Goal: Task Accomplishment & Management: Complete application form

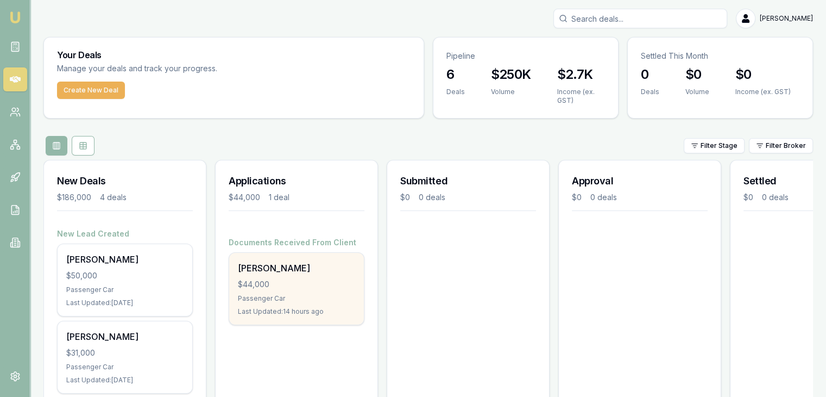
click at [263, 282] on div "$44,000" at bounding box center [296, 284] width 117 height 11
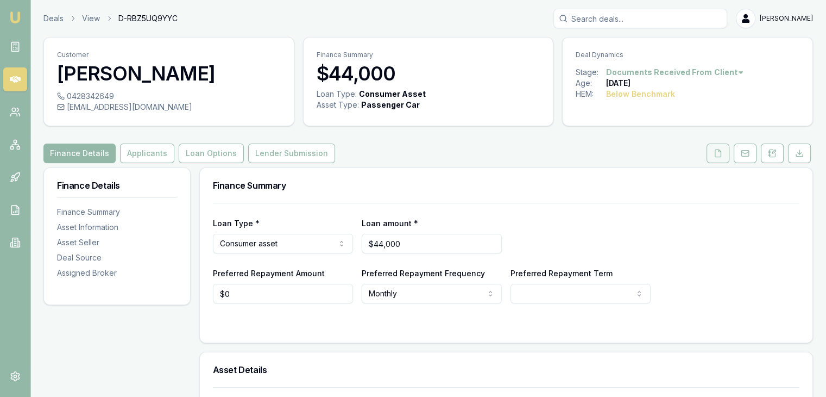
click at [717, 149] on icon at bounding box center [718, 152] width 6 height 7
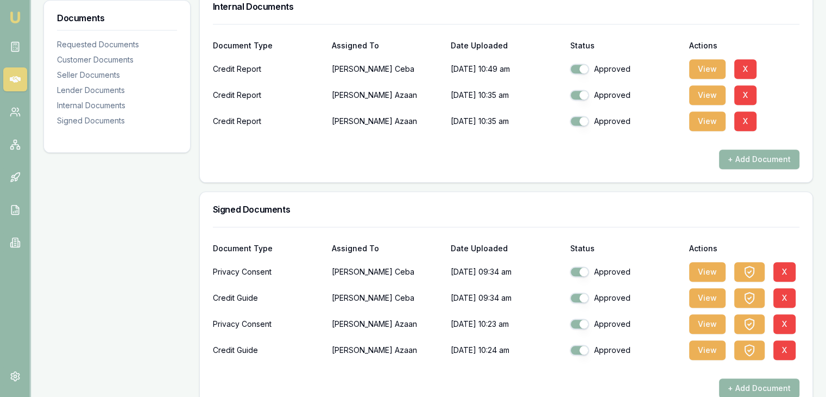
scroll to position [978, 0]
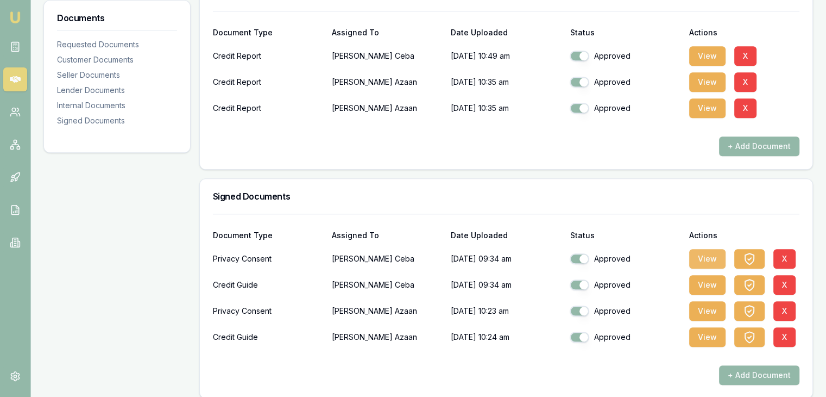
click at [704, 256] on button "View" at bounding box center [707, 259] width 36 height 20
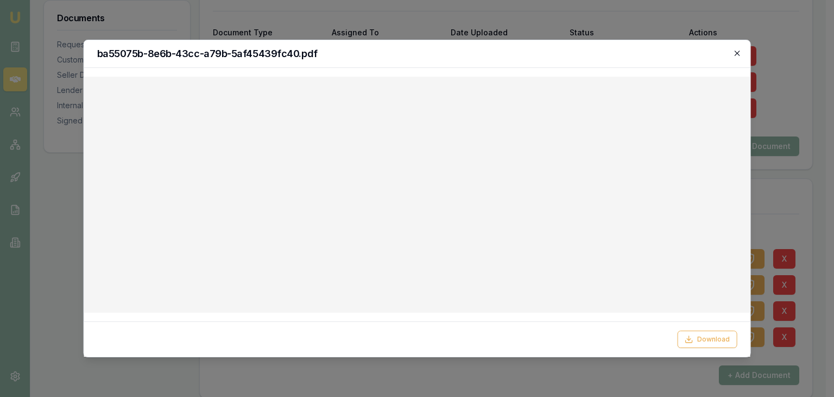
click at [736, 55] on icon "button" at bounding box center [737, 53] width 5 height 5
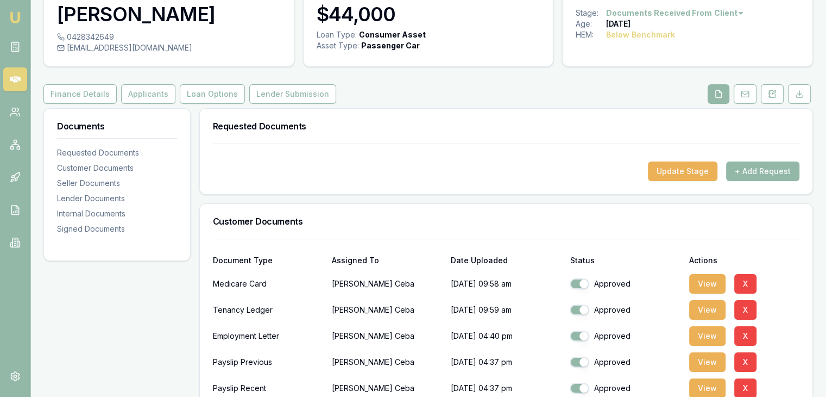
scroll to position [0, 0]
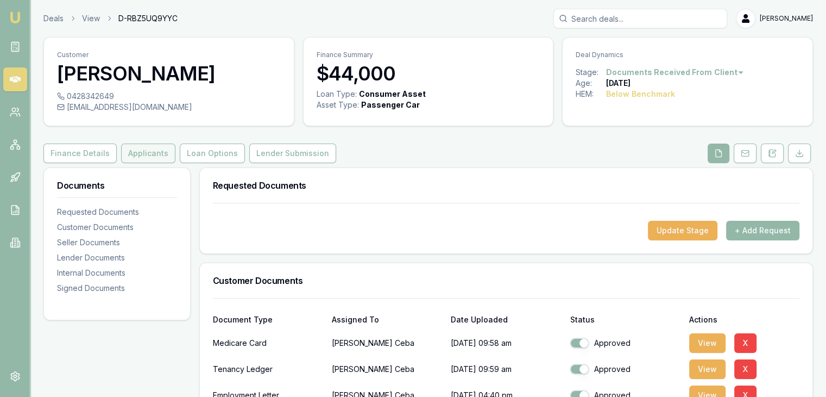
click at [137, 153] on button "Applicants" at bounding box center [148, 153] width 54 height 20
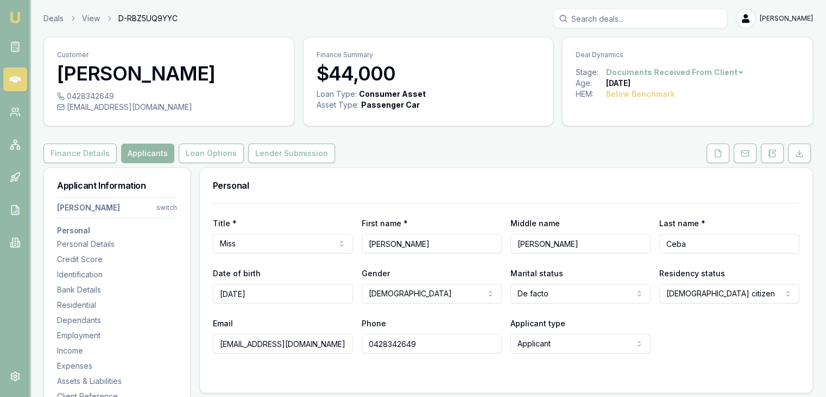
click at [161, 207] on html "Emu Broker Deals View D-RBZ5UQ9YYC Baron Ketterman Toggle Menu Customer Donna C…" at bounding box center [413, 198] width 826 height 397
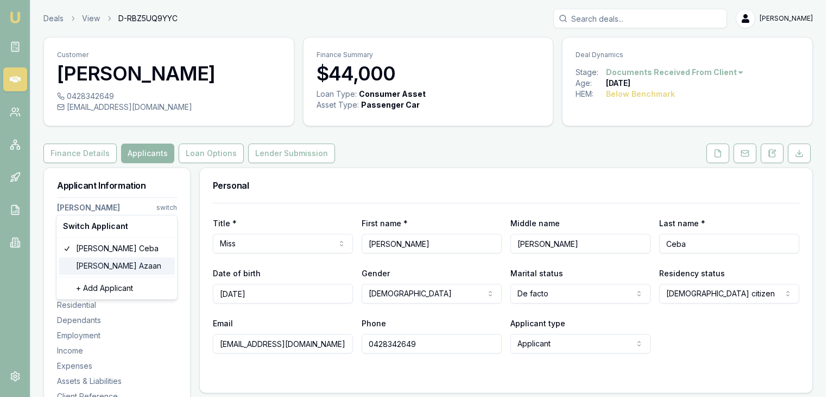
click at [113, 267] on div "Ur-Rahman Azaan" at bounding box center [117, 265] width 116 height 17
select select "Mr"
select select "MALE"
type input "[PERSON_NAME]"
type input "Te Puehu Jungala Patu"
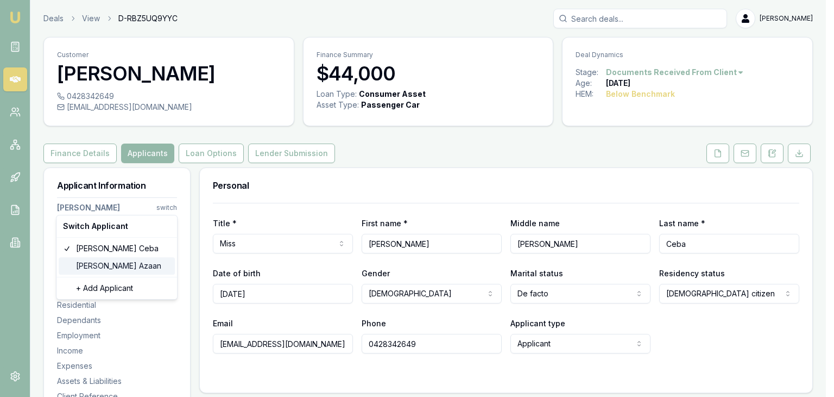
type input "Azaan"
type input "12/02/2004"
type input "urrahman.azaan@gmail.com"
type input "0452287869"
type input "1448169"
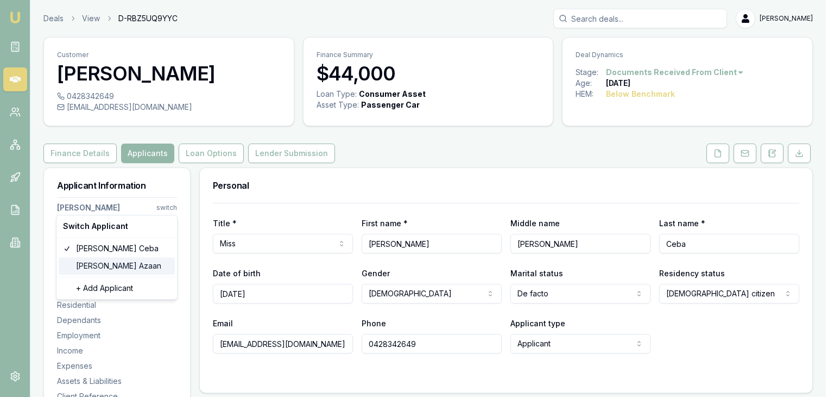
type input "09/07/2033"
type input "2871680"
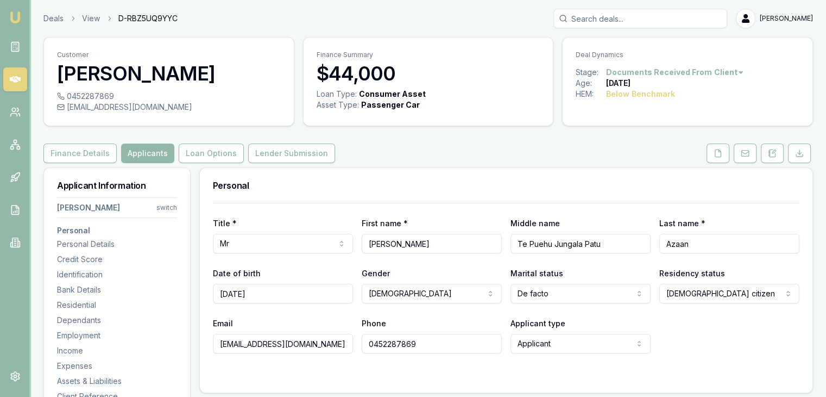
drag, startPoint x: 426, startPoint y: 246, endPoint x: 328, endPoint y: 255, distance: 99.3
click at [328, 255] on div "Title * Mr Mr Mrs Miss Ms Dr Prof First name * Ur-Rahman Middle name Te Puehu J…" at bounding box center [506, 278] width 587 height 150
type input "Azaan"
type input "[PERSON_NAME]"
click at [720, 149] on icon at bounding box center [718, 153] width 9 height 9
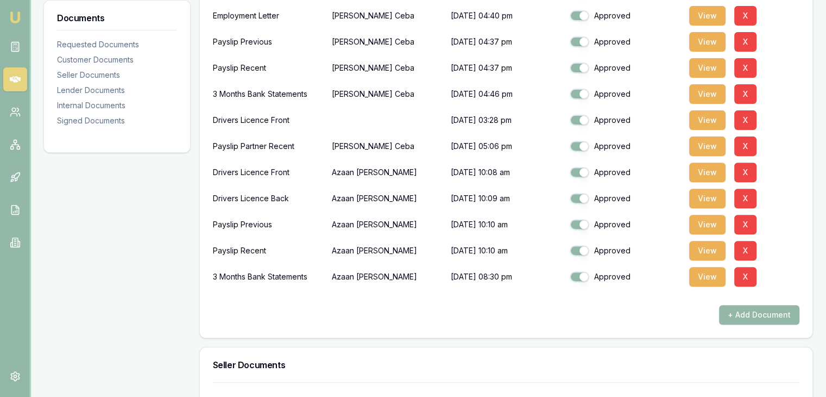
scroll to position [380, 0]
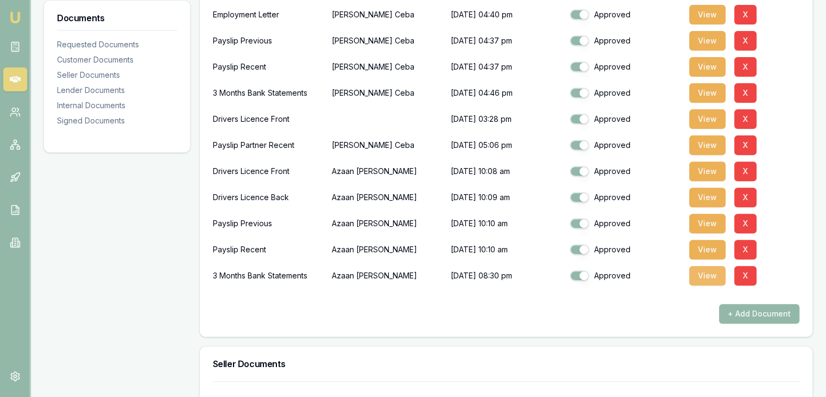
click at [700, 275] on button "View" at bounding box center [707, 276] width 36 height 20
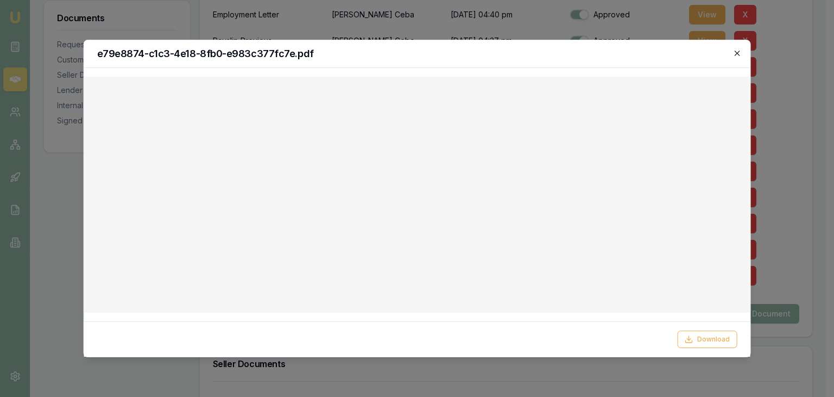
click at [737, 53] on icon "button" at bounding box center [737, 53] width 5 height 5
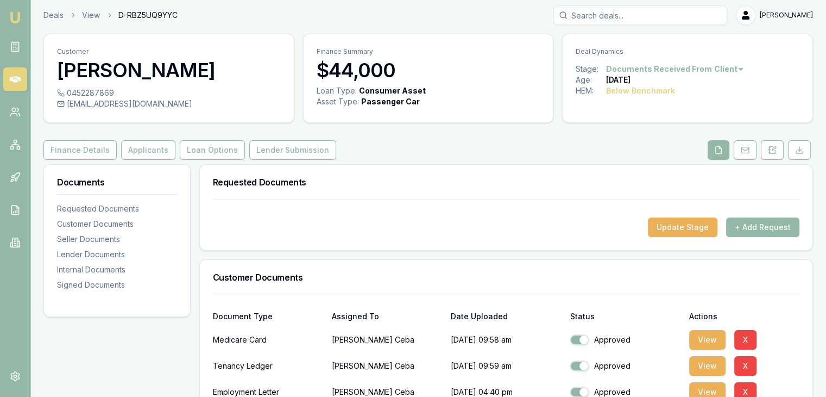
scroll to position [0, 0]
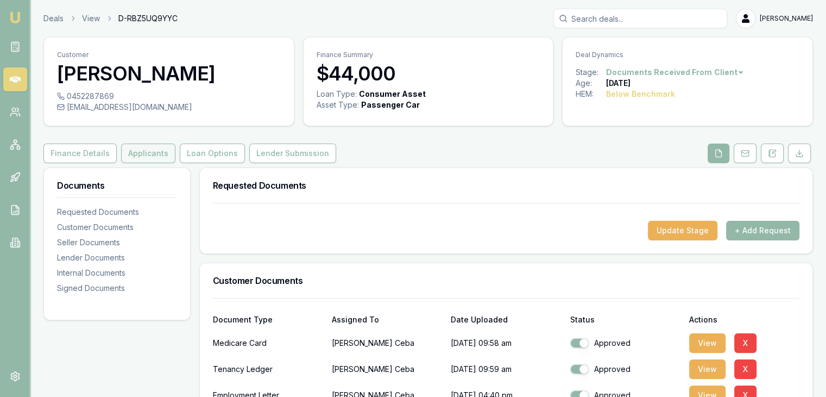
click at [135, 153] on button "Applicants" at bounding box center [148, 153] width 54 height 20
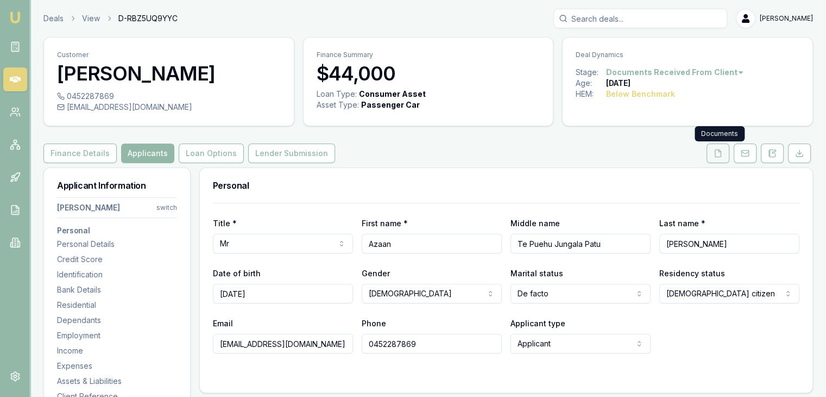
click at [719, 153] on icon at bounding box center [718, 153] width 9 height 9
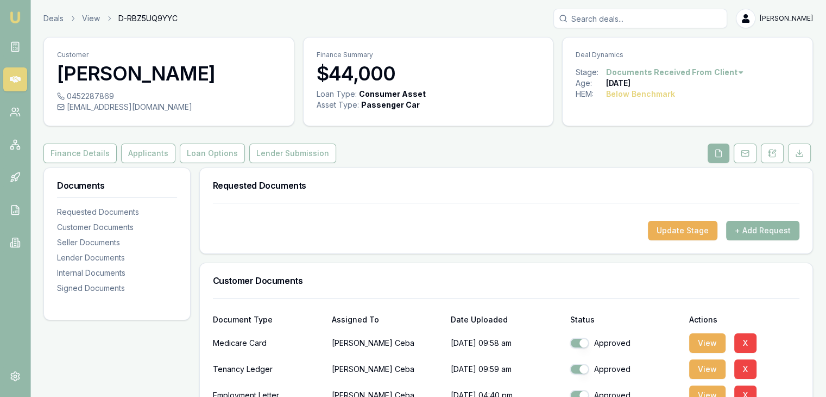
click at [759, 231] on button "+ Add Request" at bounding box center [762, 231] width 73 height 20
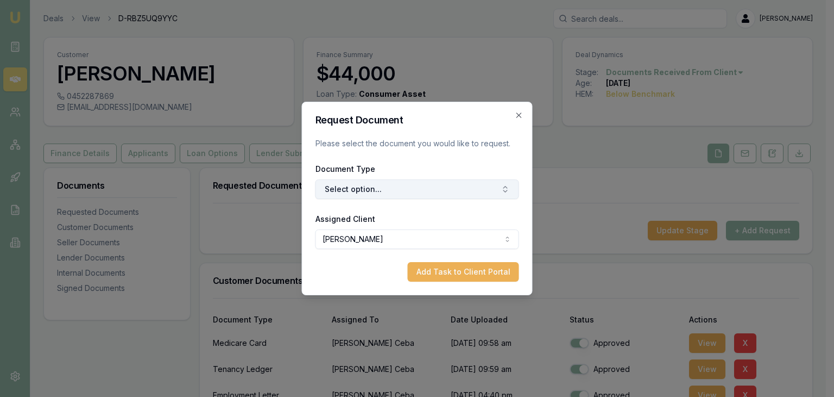
click at [371, 187] on button "Select option..." at bounding box center [418, 189] width 204 height 20
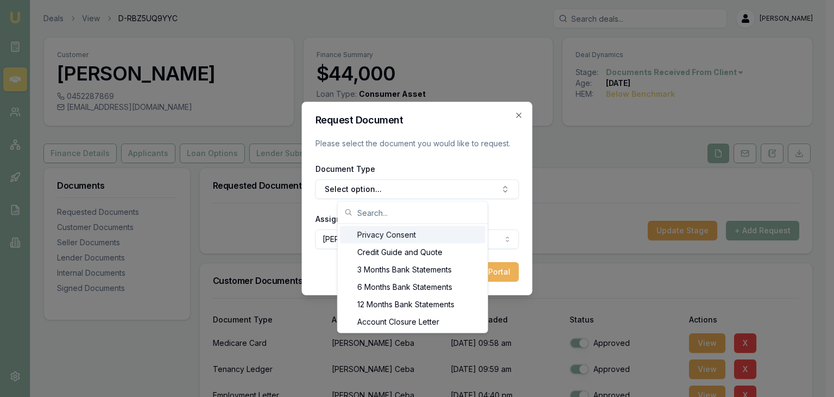
click at [391, 234] on div "Privacy Consent" at bounding box center [413, 234] width 146 height 17
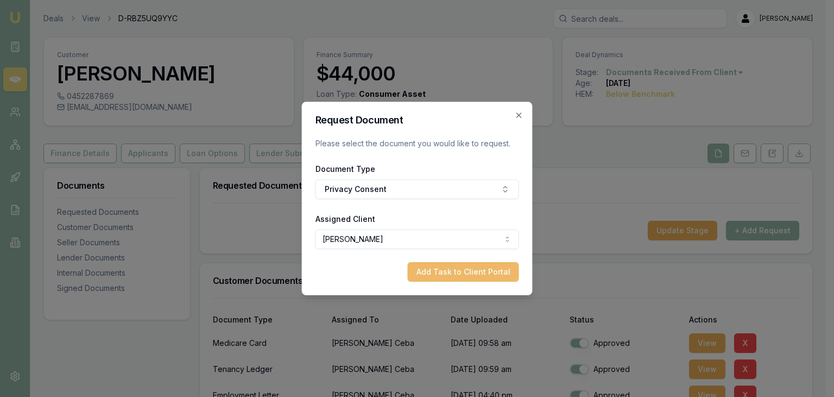
click at [446, 273] on button "Add Task to Client Portal" at bounding box center [463, 272] width 111 height 20
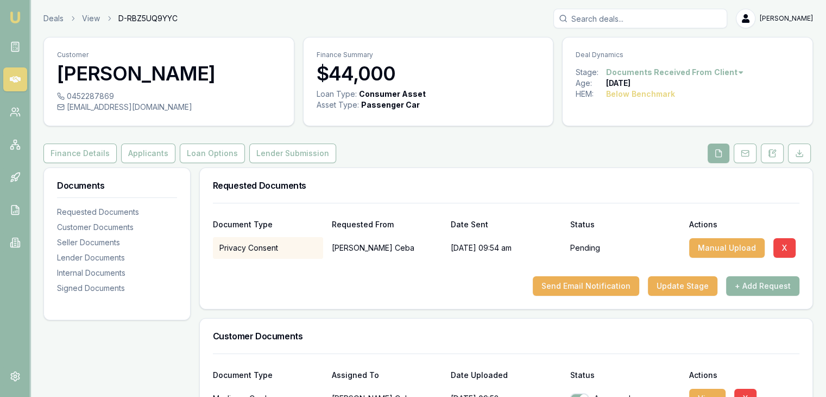
click at [748, 284] on button "+ Add Request" at bounding box center [762, 286] width 73 height 20
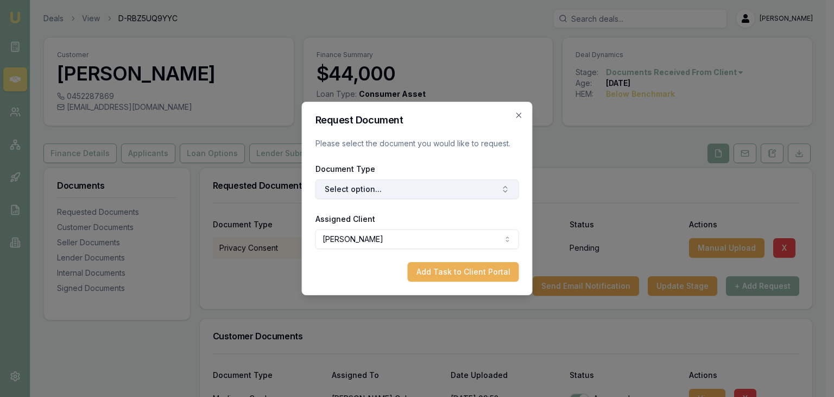
click at [430, 190] on button "Select option..." at bounding box center [418, 189] width 204 height 20
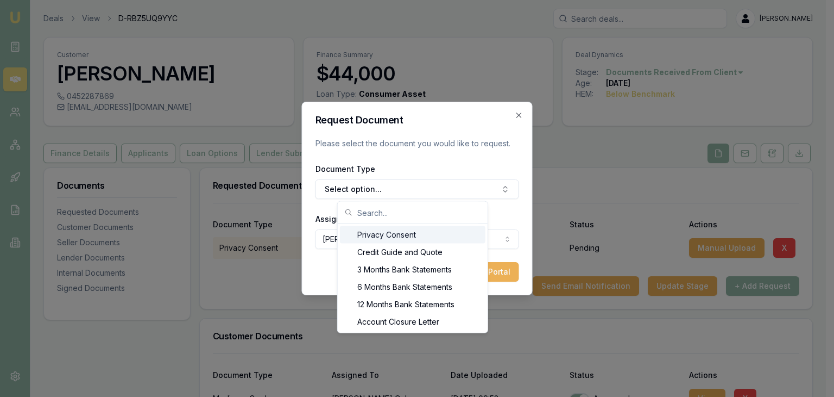
click at [373, 233] on div "Privacy Consent" at bounding box center [413, 234] width 146 height 17
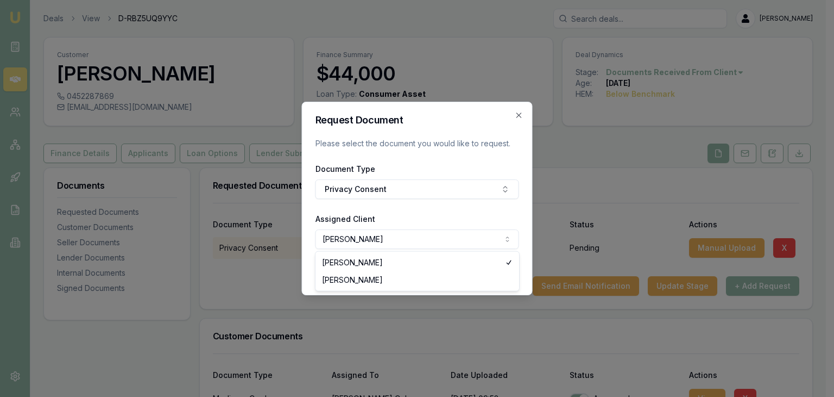
click at [410, 235] on body "Emu Broker Deals View D-RBZ5UQ9YYC Baron Ketterman Toggle Menu Customer Azaan U…" at bounding box center [413, 198] width 826 height 397
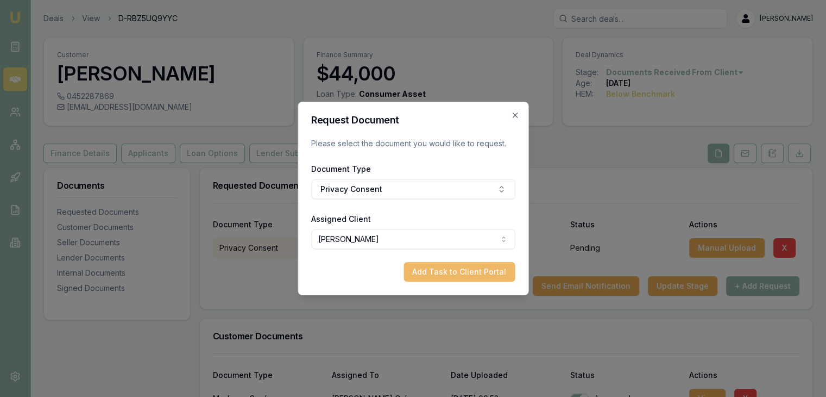
click at [452, 270] on button "Add Task to Client Portal" at bounding box center [459, 272] width 111 height 20
select select "U-L1U8T4XSH9"
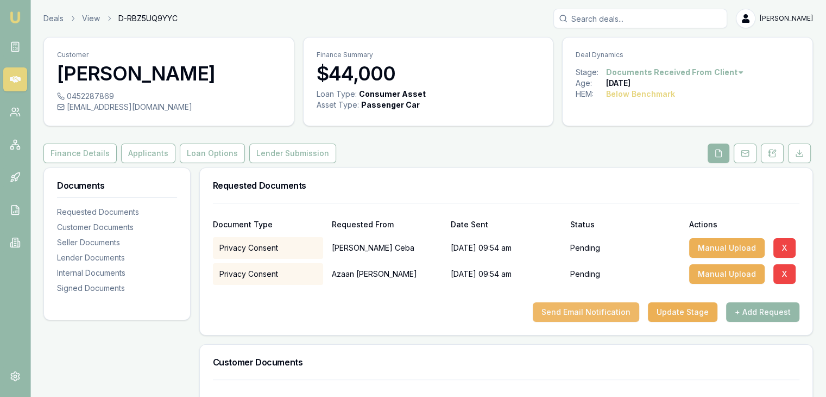
click at [584, 311] on button "Send Email Notification" at bounding box center [586, 312] width 106 height 20
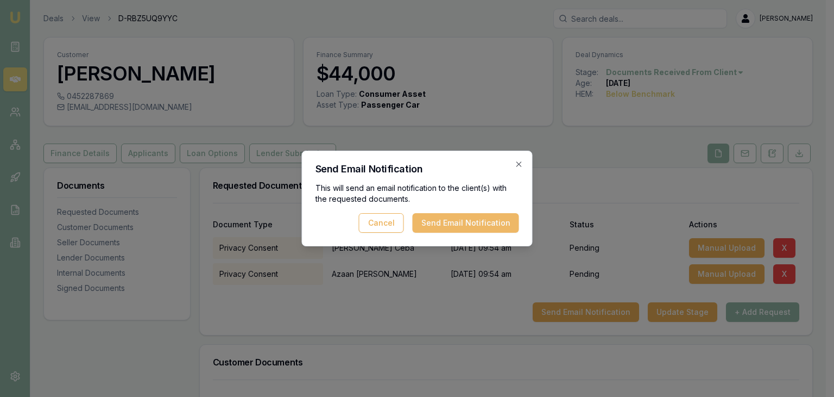
click at [474, 221] on button "Send Email Notification" at bounding box center [466, 223] width 106 height 20
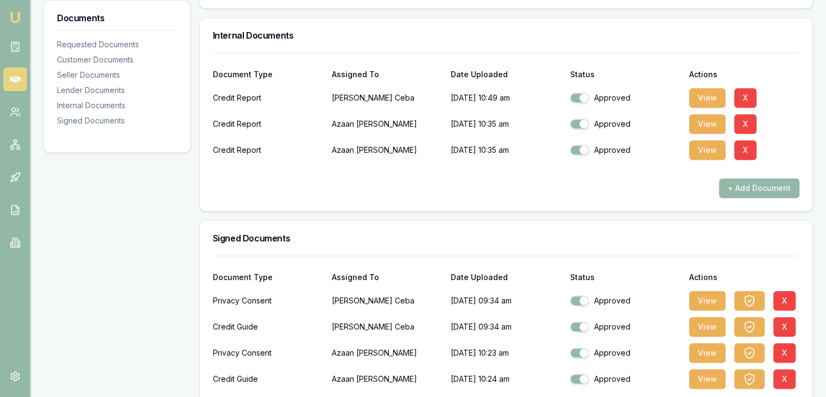
scroll to position [1068, 0]
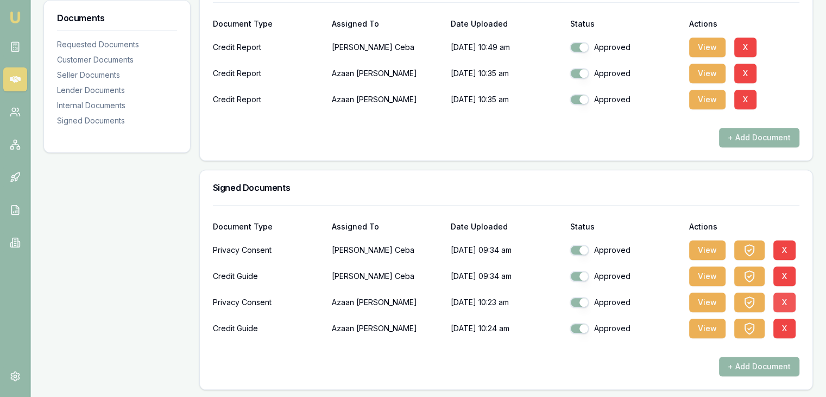
click at [786, 299] on button "X" at bounding box center [785, 302] width 22 height 20
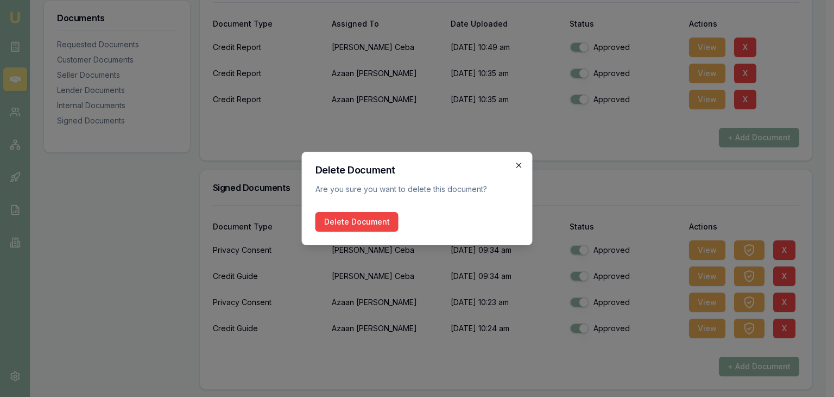
click at [518, 165] on icon "button" at bounding box center [519, 165] width 9 height 9
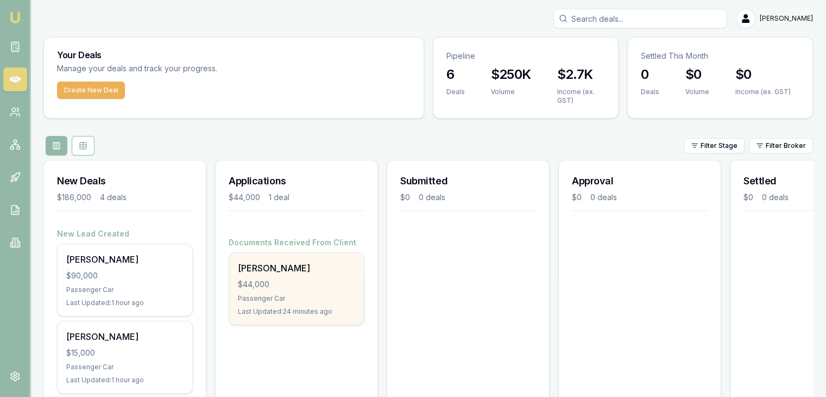
click at [277, 294] on div "Passenger Car" at bounding box center [296, 298] width 117 height 9
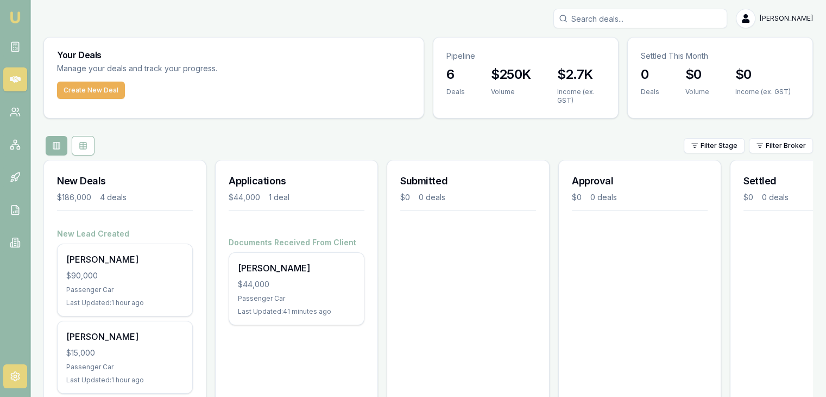
click at [12, 371] on icon at bounding box center [15, 375] width 11 height 11
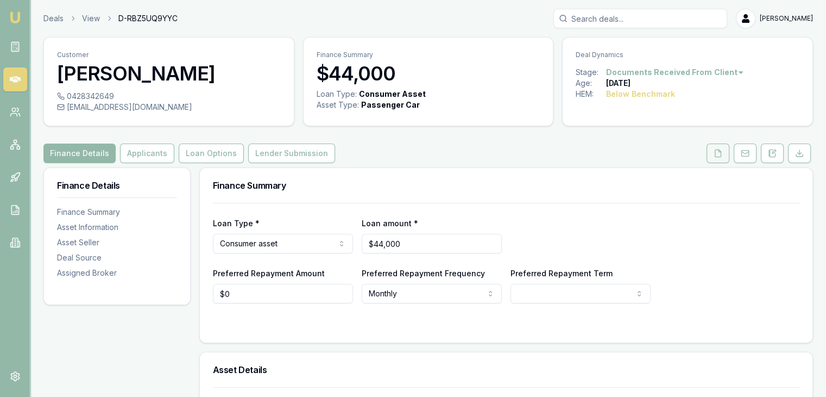
click at [713, 150] on button at bounding box center [718, 153] width 23 height 20
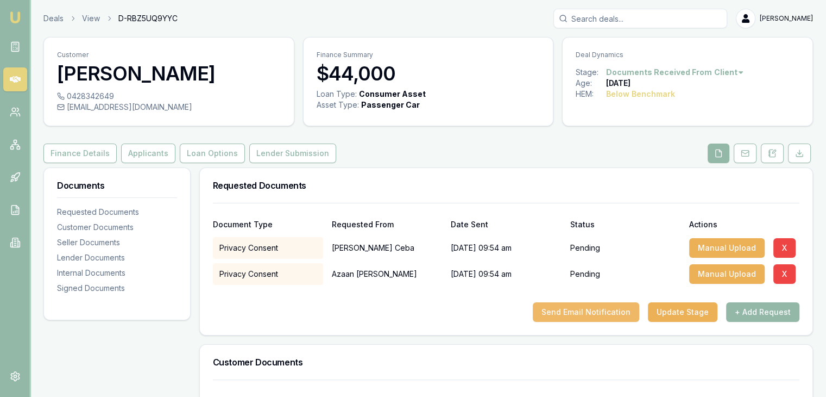
click at [558, 309] on button "Send Email Notification" at bounding box center [586, 312] width 106 height 20
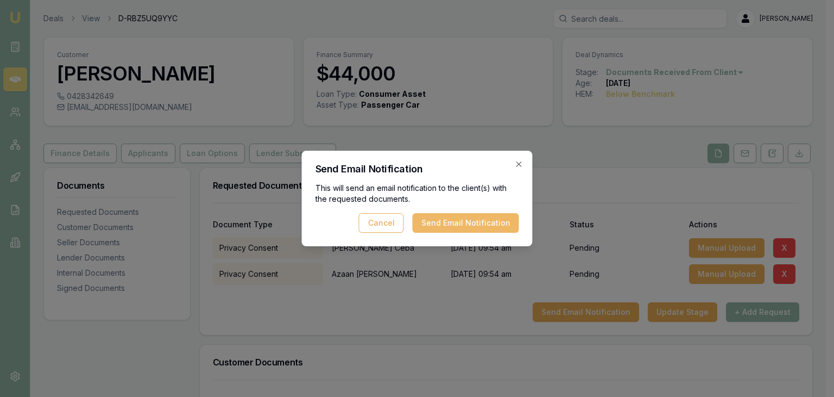
click at [444, 223] on button "Send Email Notification" at bounding box center [466, 223] width 106 height 20
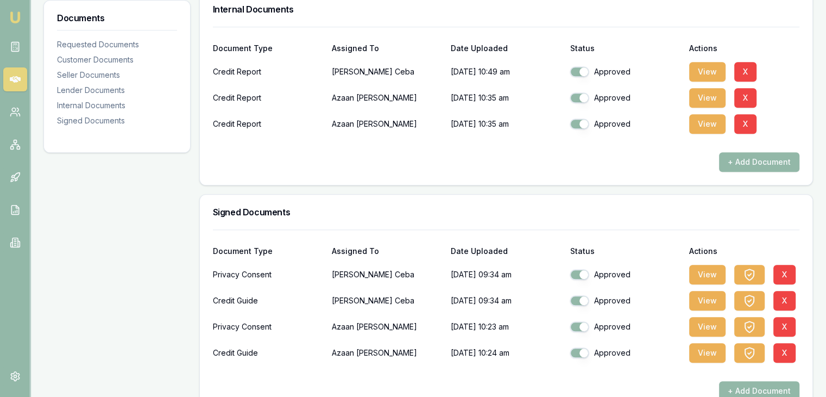
scroll to position [1068, 0]
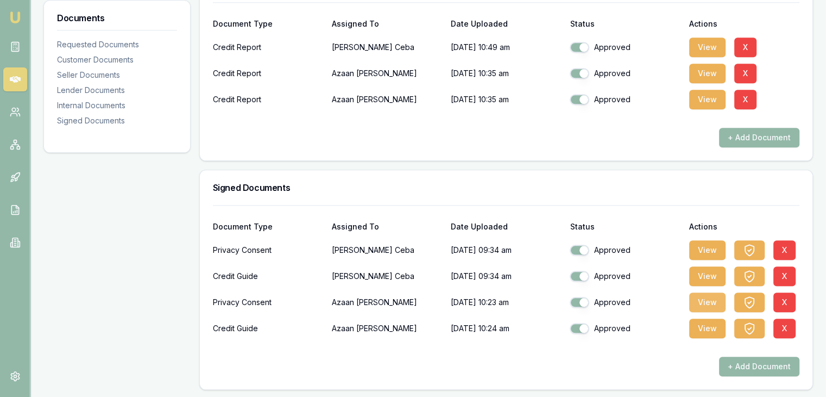
click at [706, 300] on button "View" at bounding box center [707, 302] width 36 height 20
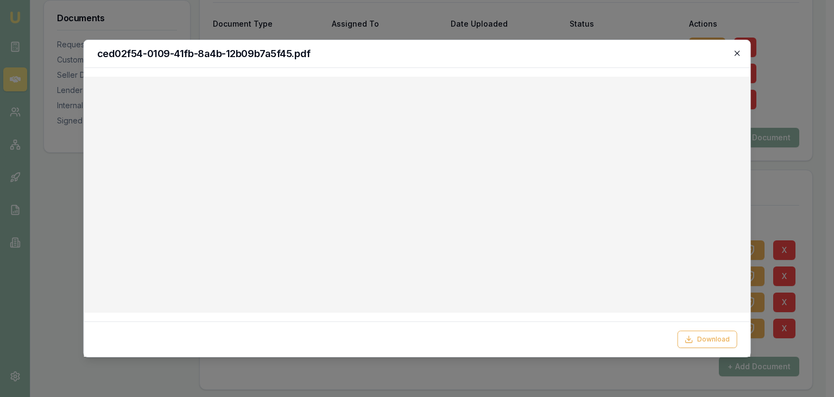
click at [739, 53] on icon "button" at bounding box center [737, 53] width 9 height 9
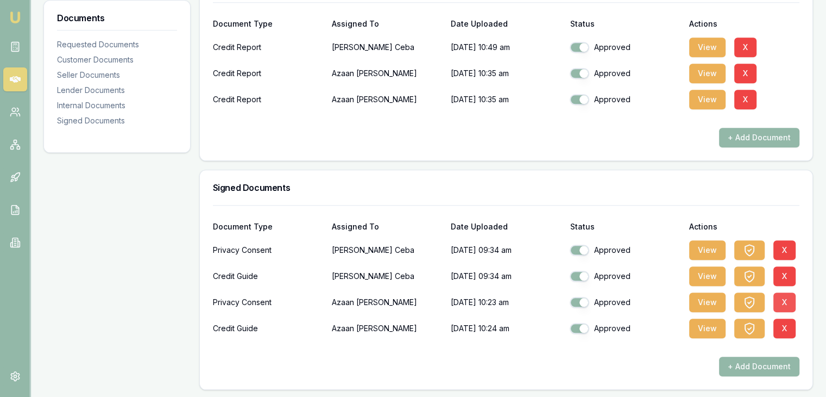
click at [786, 300] on button "X" at bounding box center [785, 302] width 22 height 20
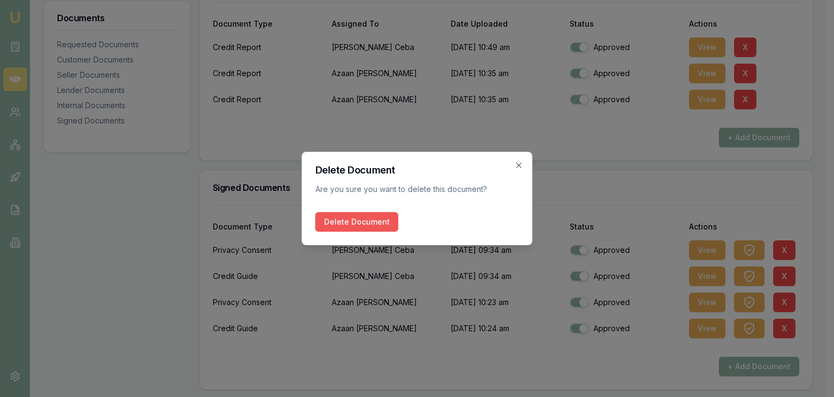
click at [341, 221] on button "Delete Document" at bounding box center [357, 222] width 83 height 20
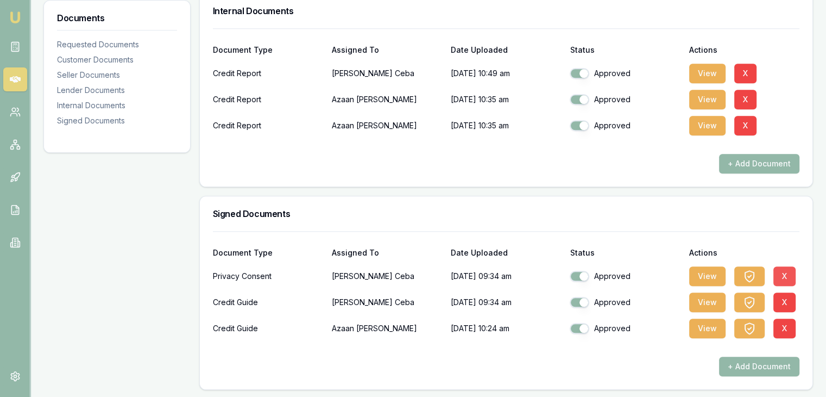
click at [788, 272] on button "X" at bounding box center [785, 276] width 22 height 20
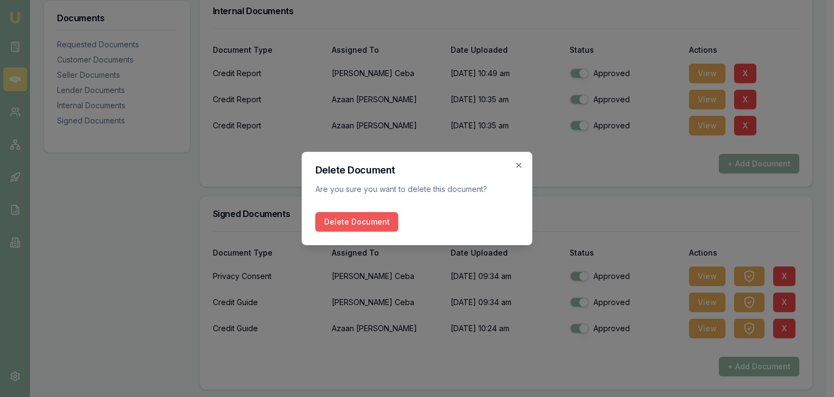
click at [328, 224] on button "Delete Document" at bounding box center [357, 222] width 83 height 20
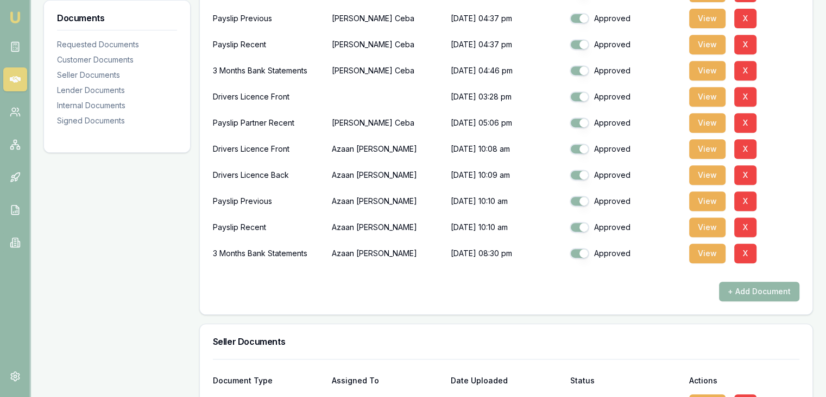
scroll to position [310, 0]
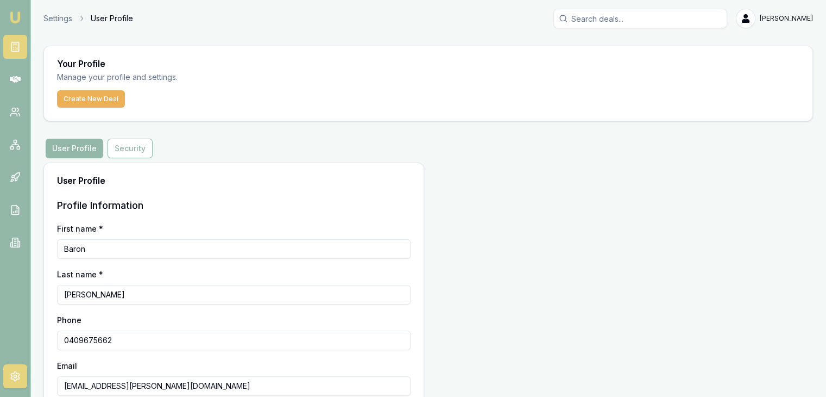
click at [18, 46] on rect at bounding box center [14, 46] width 7 height 9
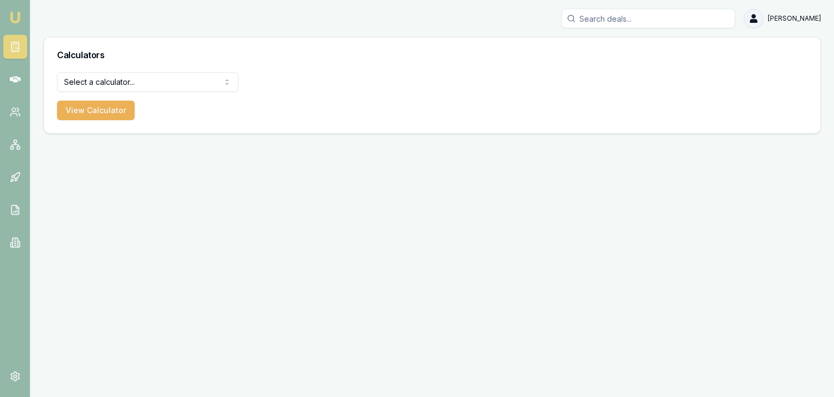
click at [756, 17] on html "Emu Broker Baron Ketterman Toggle Menu Calculators Select a calculator... Finan…" at bounding box center [417, 198] width 834 height 397
click at [768, 86] on div "Logout" at bounding box center [787, 86] width 64 height 17
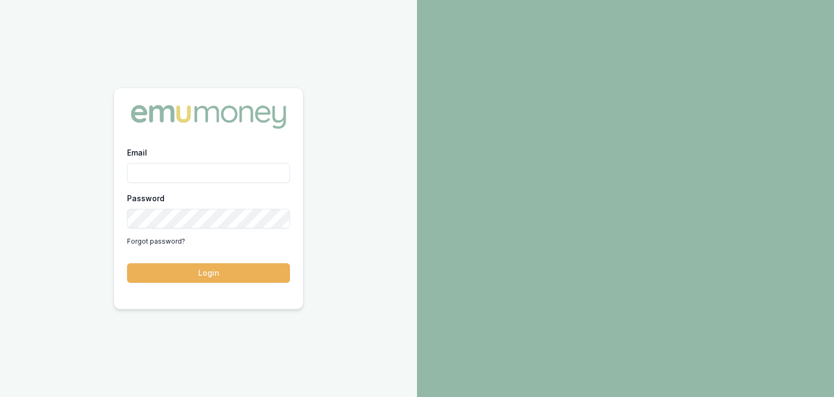
click at [157, 173] on input "Email" at bounding box center [208, 173] width 163 height 20
type input "[EMAIL_ADDRESS][PERSON_NAME][DOMAIN_NAME]"
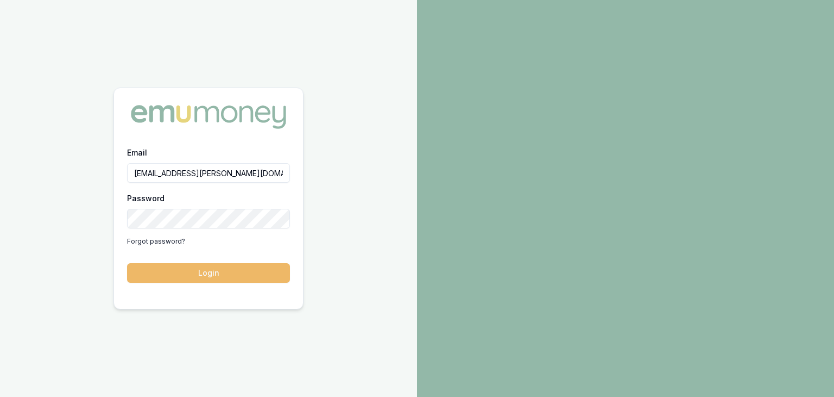
click at [193, 272] on button "Login" at bounding box center [208, 273] width 163 height 20
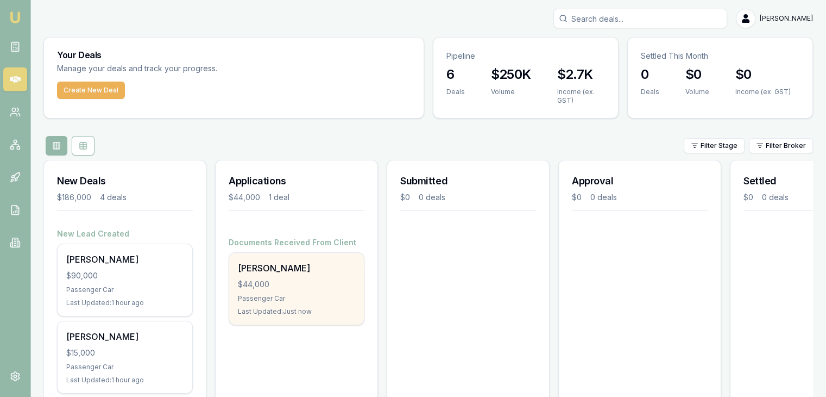
click at [293, 277] on div "[PERSON_NAME] $44,000 Passenger Car Last Updated: Just now" at bounding box center [296, 289] width 135 height 72
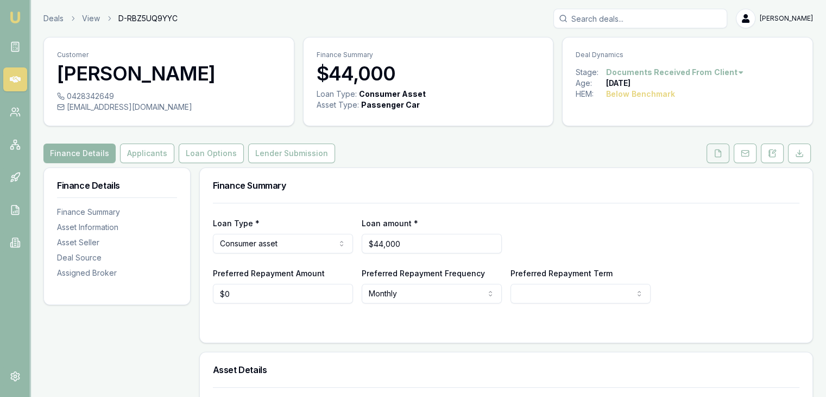
click at [719, 152] on icon at bounding box center [718, 153] width 9 height 9
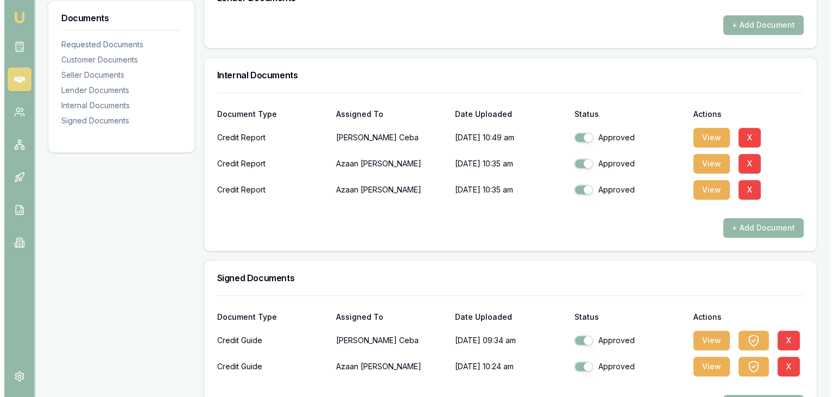
scroll to position [1016, 0]
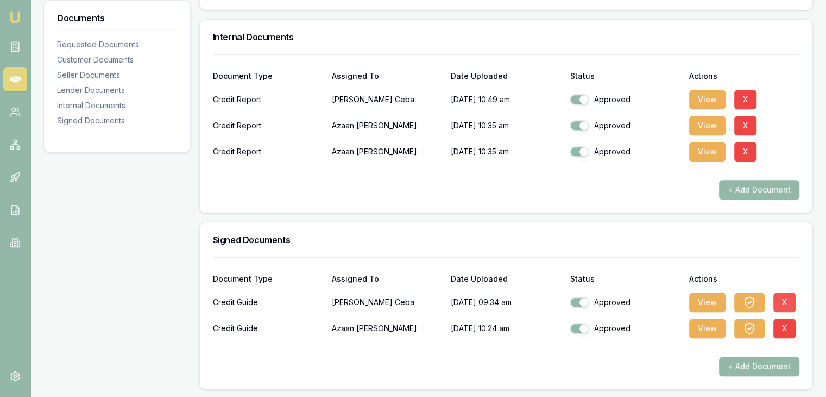
click at [788, 298] on button "X" at bounding box center [785, 302] width 22 height 20
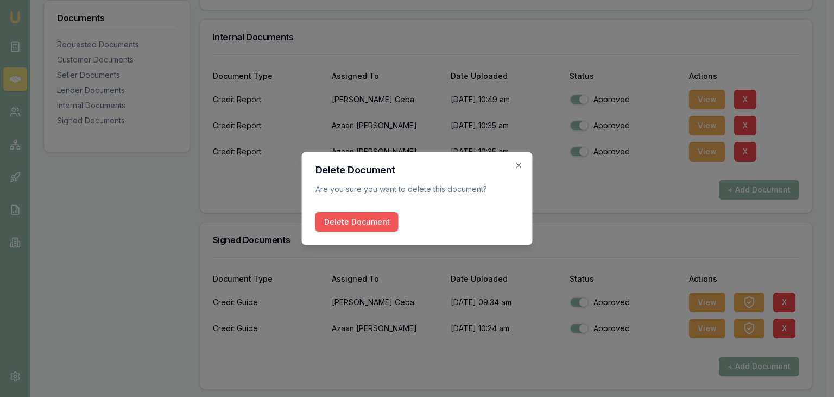
click at [335, 218] on button "Delete Document" at bounding box center [357, 222] width 83 height 20
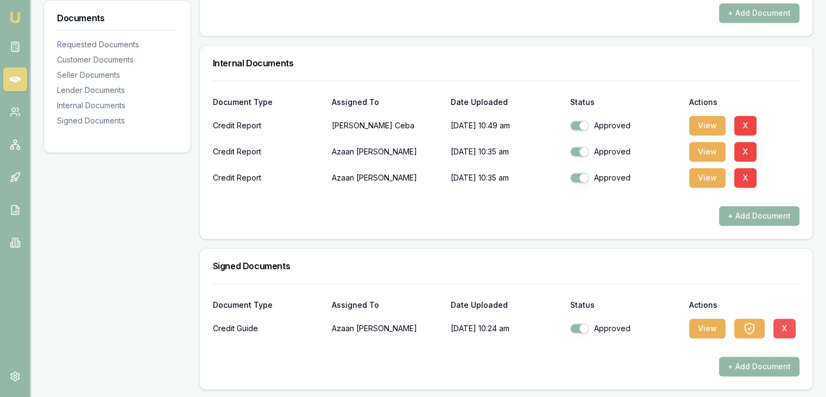
click at [784, 324] on button "X" at bounding box center [785, 328] width 22 height 20
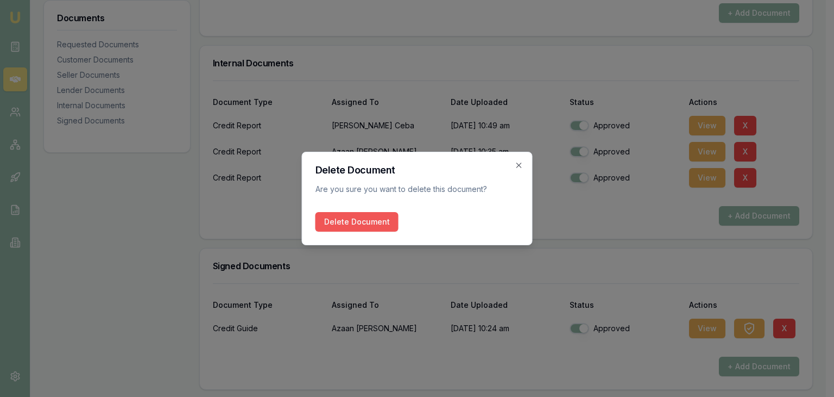
click at [330, 221] on button "Delete Document" at bounding box center [357, 222] width 83 height 20
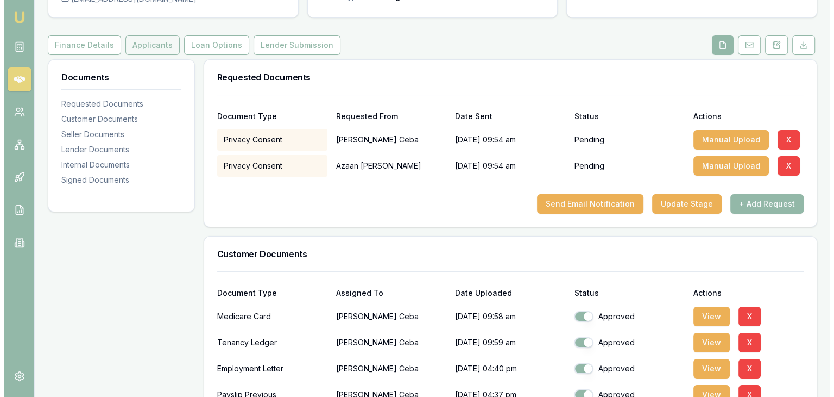
scroll to position [0, 0]
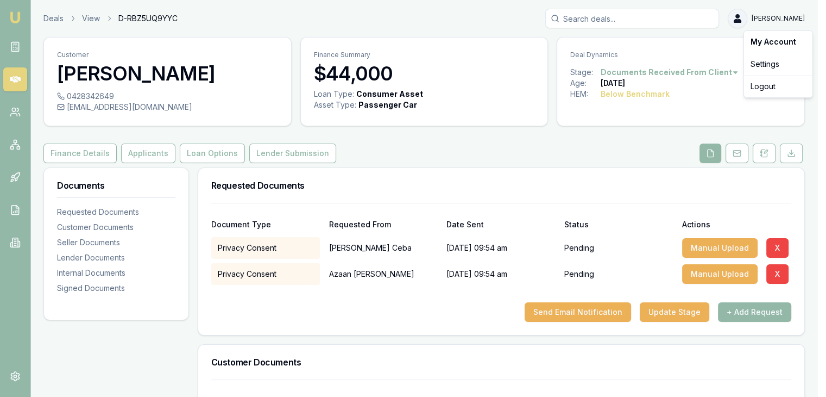
click at [745, 18] on html "Emu Broker Deals View D-RBZ5UQ9YYC Baron Ketterman Toggle Menu Customer Donna C…" at bounding box center [413, 198] width 826 height 397
click at [756, 87] on div "Logout" at bounding box center [778, 86] width 64 height 17
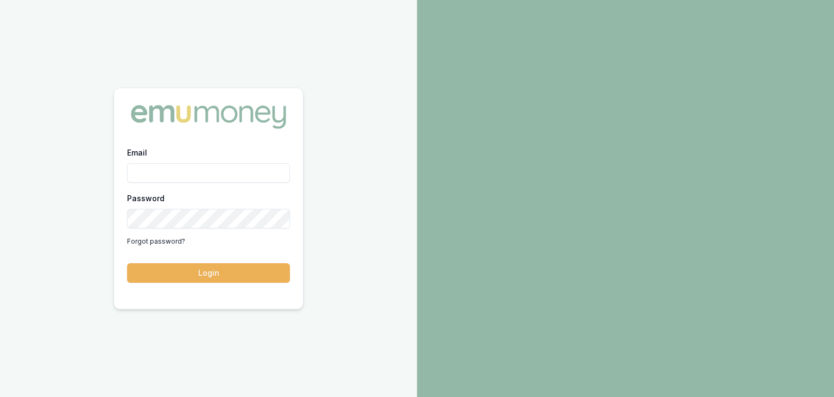
click at [204, 165] on input "Email" at bounding box center [208, 173] width 163 height 20
type input "[EMAIL_ADDRESS][PERSON_NAME][DOMAIN_NAME]"
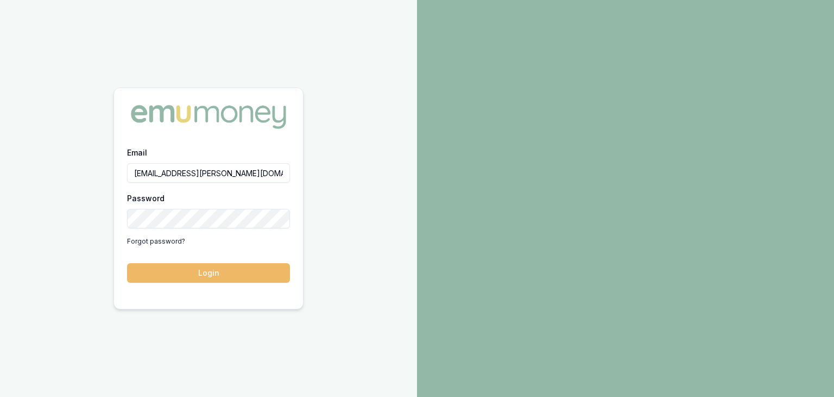
click at [177, 275] on button "Login" at bounding box center [208, 273] width 163 height 20
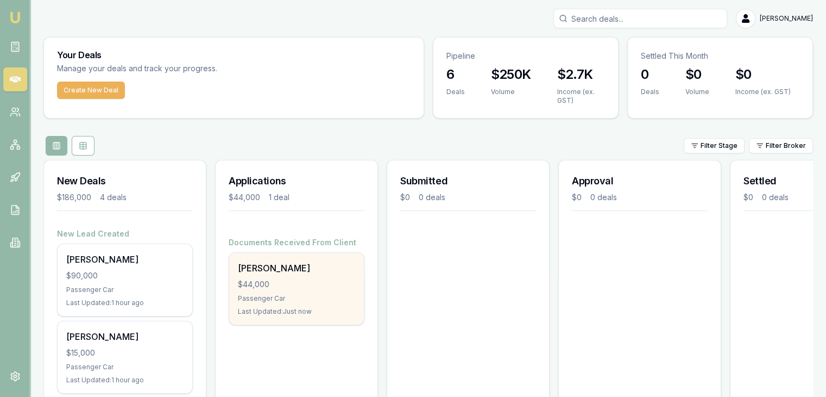
click at [317, 284] on div "$44,000" at bounding box center [296, 284] width 117 height 11
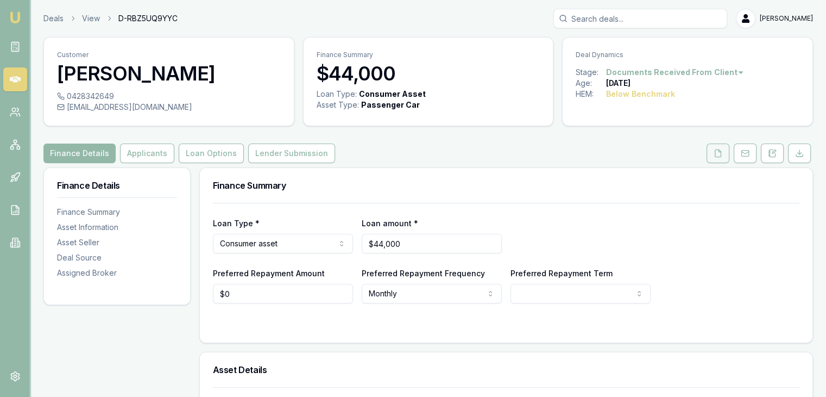
click at [718, 151] on icon at bounding box center [718, 153] width 9 height 9
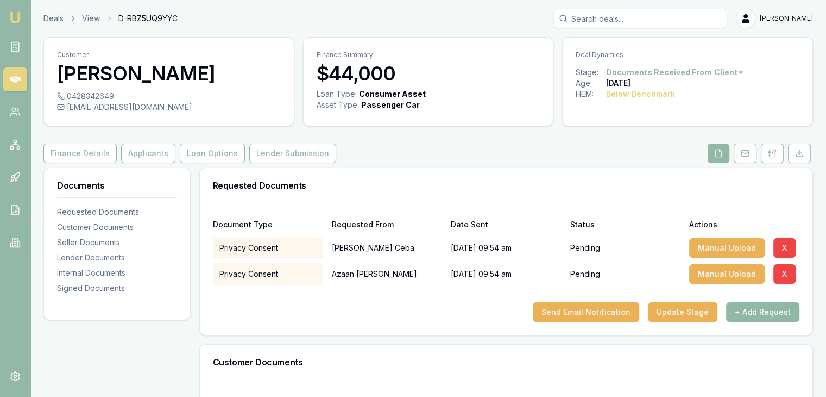
click at [756, 307] on button "+ Add Request" at bounding box center [762, 312] width 73 height 20
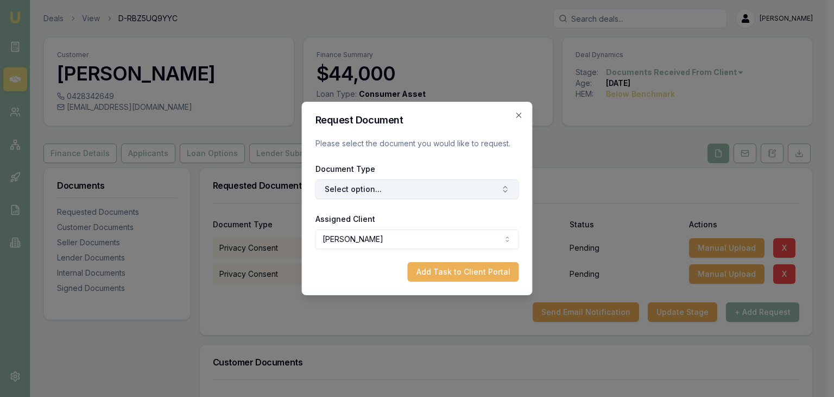
click at [355, 192] on button "Select option..." at bounding box center [418, 189] width 204 height 20
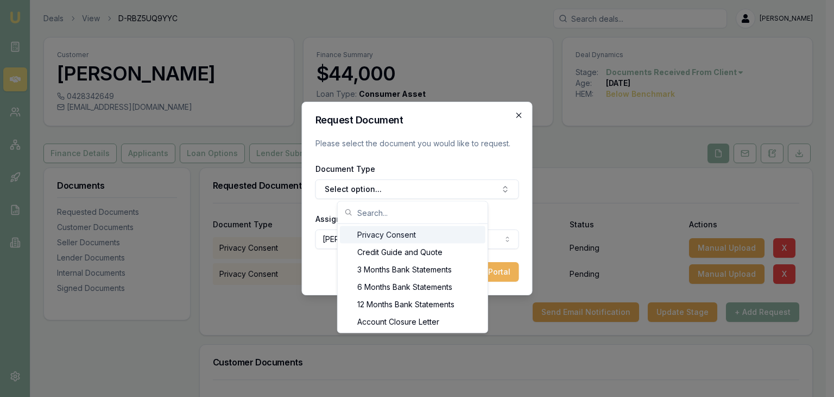
click at [520, 114] on icon "button" at bounding box center [519, 114] width 5 height 5
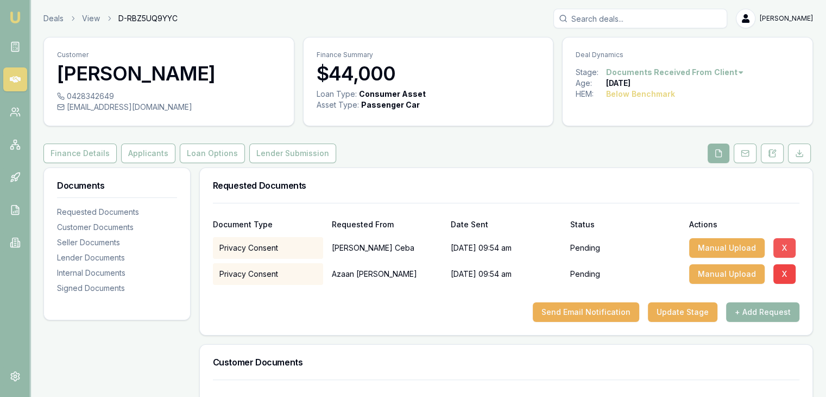
click at [782, 242] on button "X" at bounding box center [785, 248] width 22 height 20
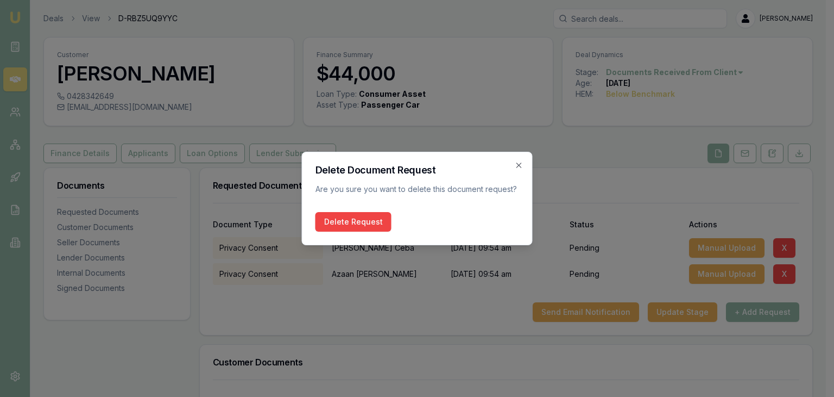
click at [359, 221] on button "Delete Request" at bounding box center [354, 222] width 76 height 20
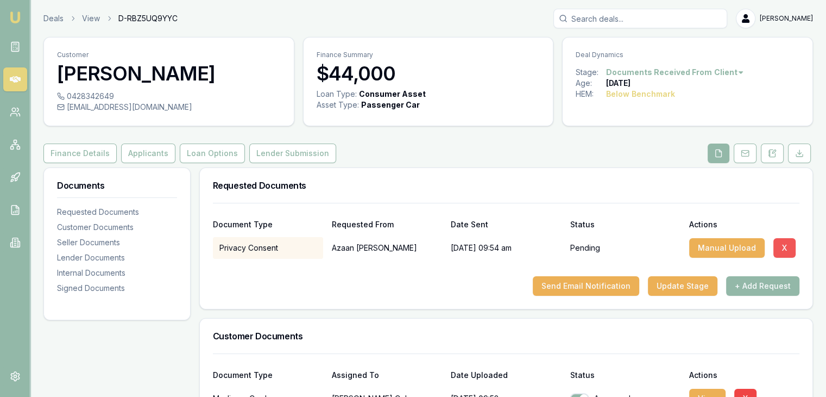
click at [783, 241] on button "X" at bounding box center [785, 248] width 22 height 20
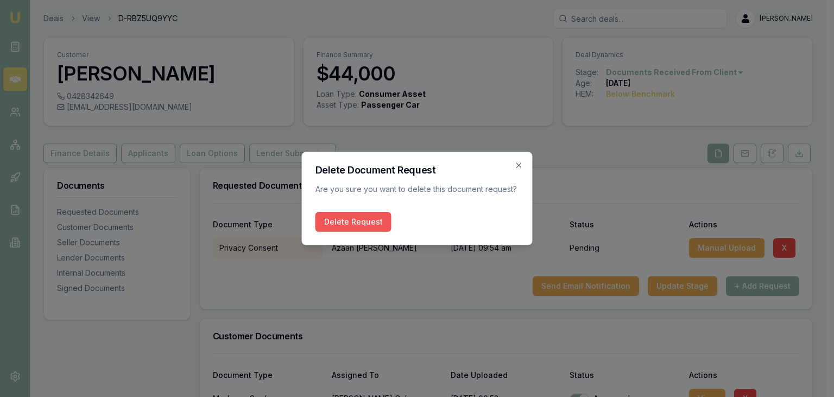
click at [330, 223] on button "Delete Request" at bounding box center [354, 222] width 76 height 20
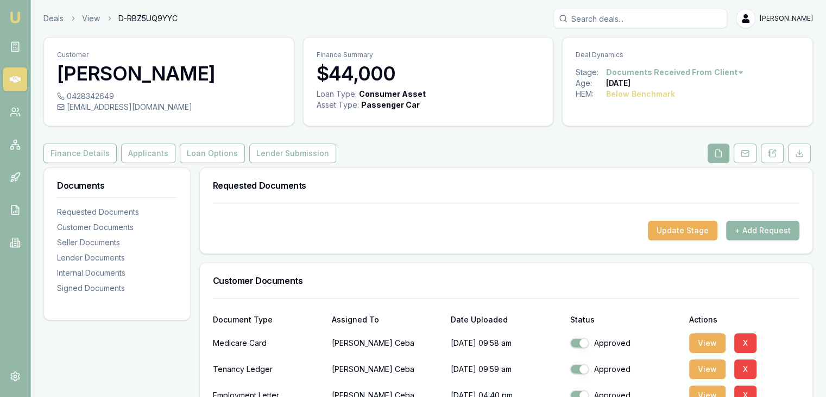
click at [765, 233] on button "+ Add Request" at bounding box center [762, 231] width 73 height 20
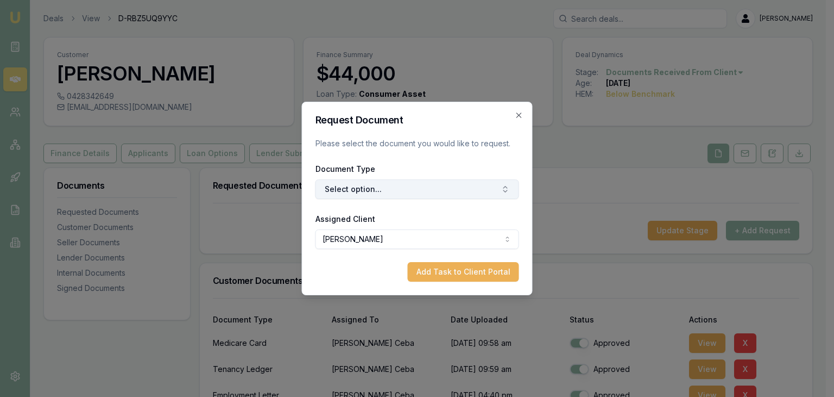
click at [394, 192] on button "Select option..." at bounding box center [418, 189] width 204 height 20
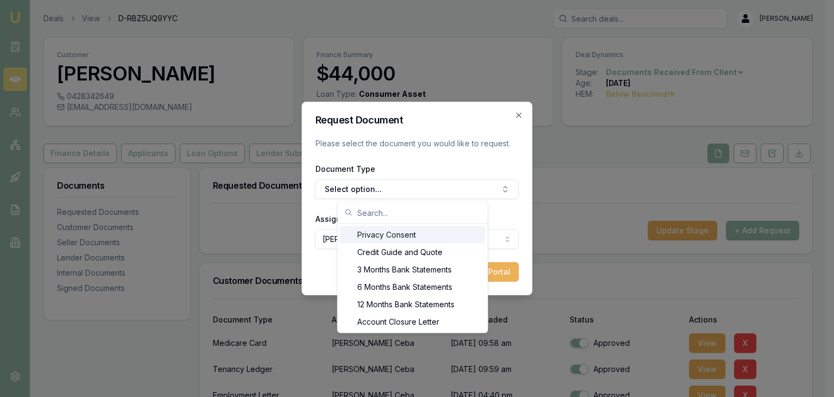
click at [384, 235] on div "Privacy Consent" at bounding box center [413, 234] width 146 height 17
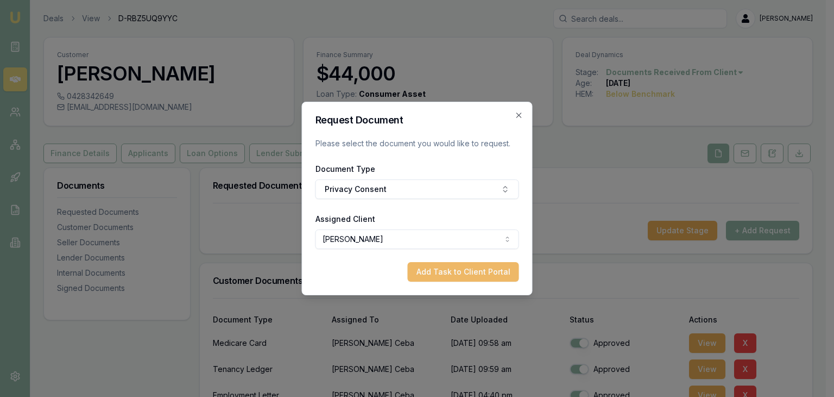
click at [430, 274] on button "Add Task to Client Portal" at bounding box center [463, 272] width 111 height 20
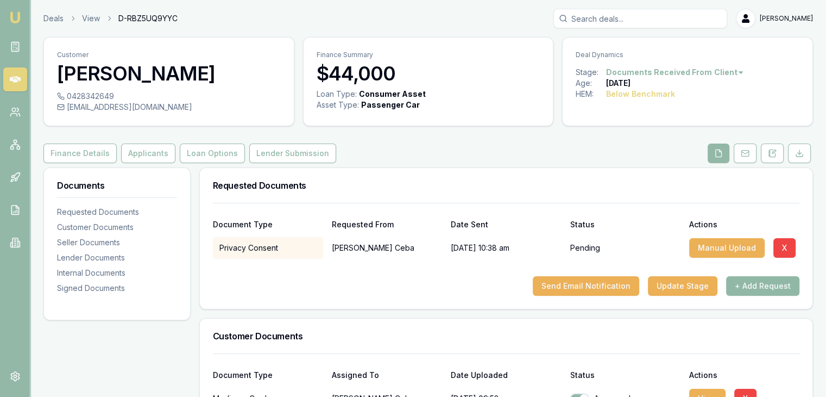
click at [761, 285] on button "+ Add Request" at bounding box center [762, 286] width 73 height 20
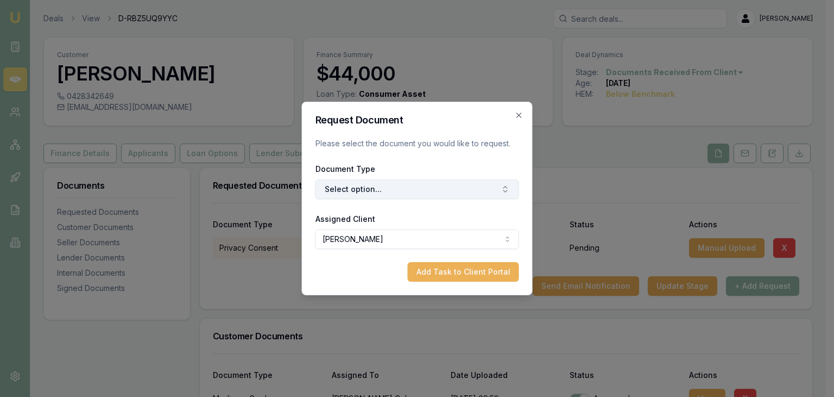
click at [374, 190] on button "Select option..." at bounding box center [418, 189] width 204 height 20
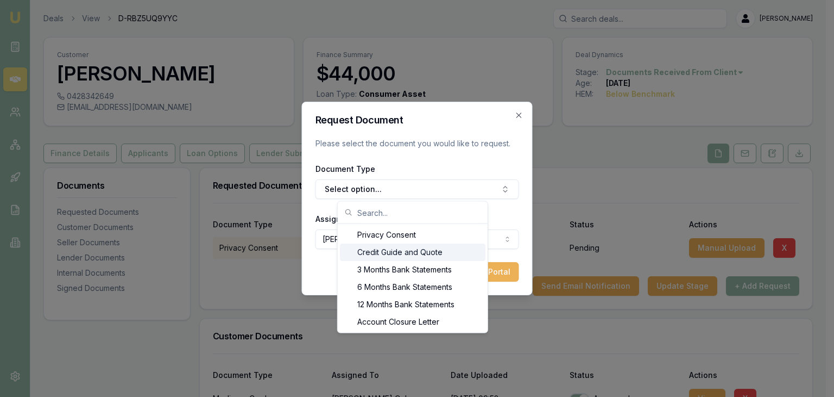
click at [375, 250] on div "Credit Guide and Quote" at bounding box center [413, 251] width 146 height 17
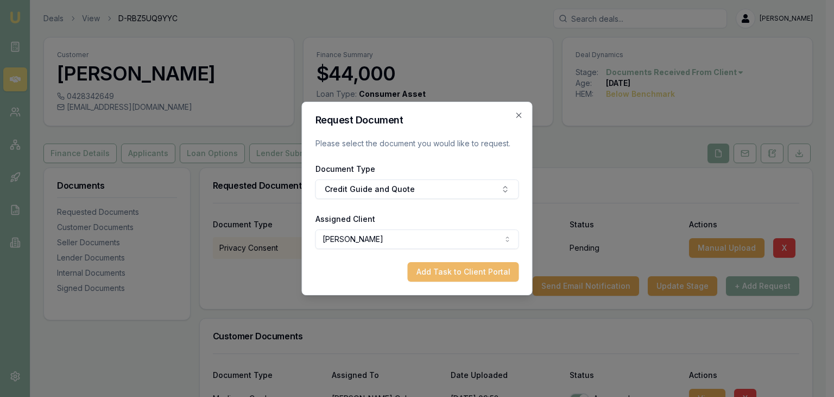
click at [447, 272] on button "Add Task to Client Portal" at bounding box center [463, 272] width 111 height 20
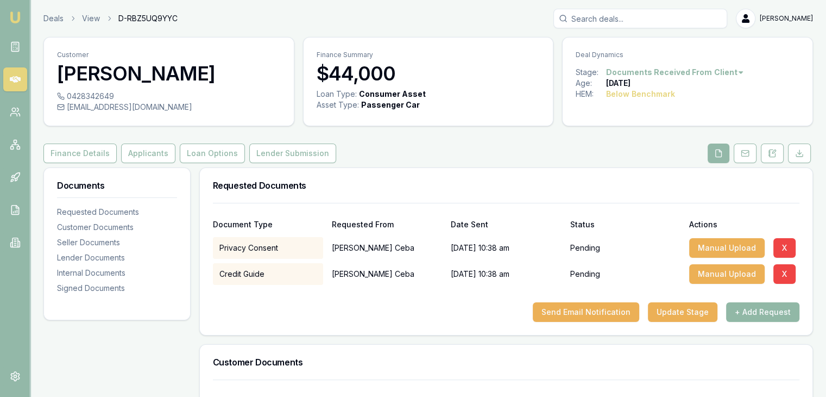
click at [765, 321] on button "+ Add Request" at bounding box center [762, 312] width 73 height 20
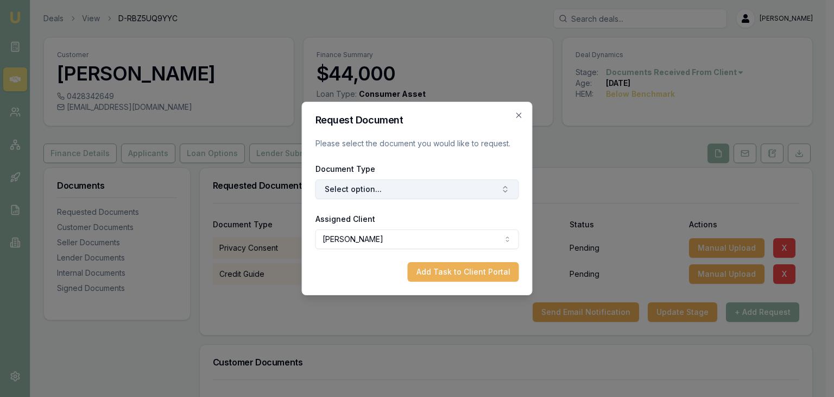
click at [354, 184] on button "Select option..." at bounding box center [418, 189] width 204 height 20
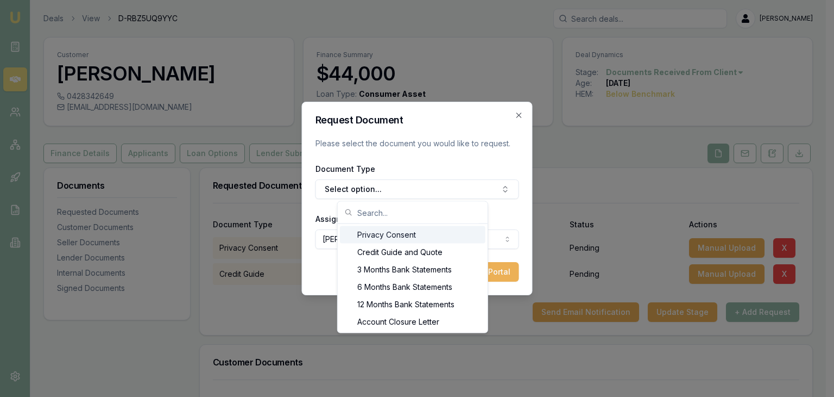
click at [387, 233] on div "Privacy Consent" at bounding box center [413, 234] width 146 height 17
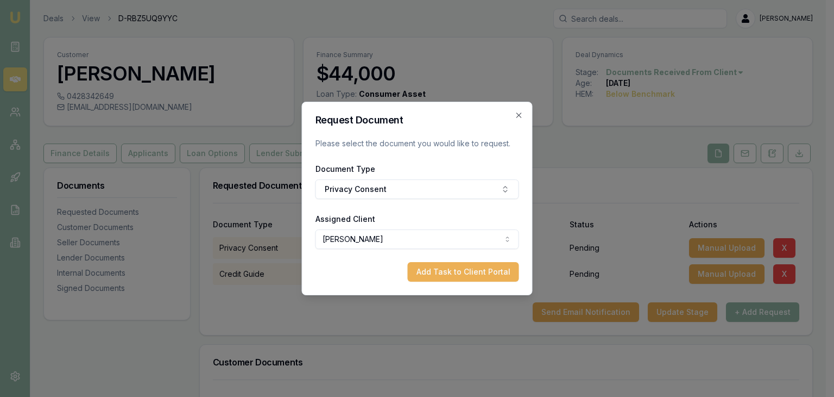
click at [359, 240] on body "Emu Broker Deals View D-RBZ5UQ9YYC Baron Ketterman Toggle Menu Customer Donna C…" at bounding box center [413, 198] width 826 height 397
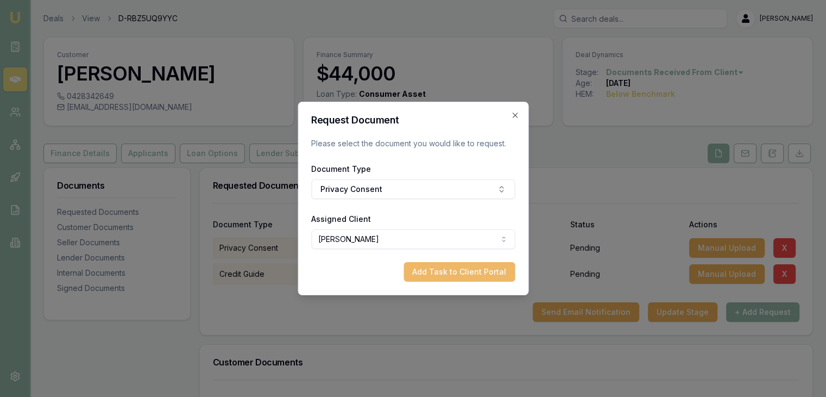
click at [439, 272] on button "Add Task to Client Portal" at bounding box center [459, 272] width 111 height 20
select select "U-L1U8T4XSH9"
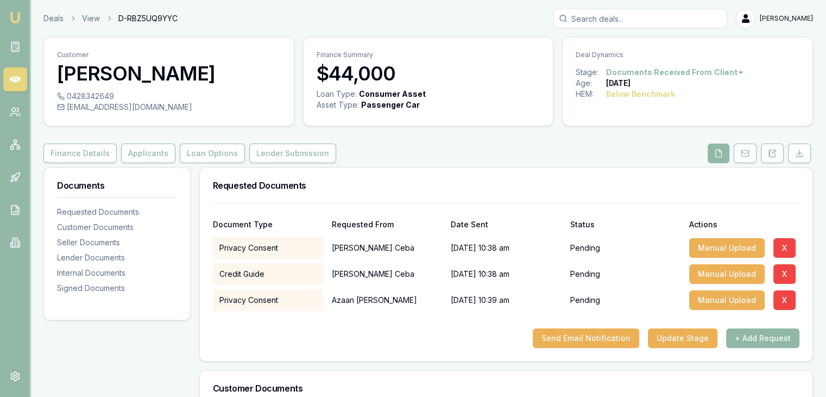
click at [763, 338] on button "+ Add Request" at bounding box center [762, 338] width 73 height 20
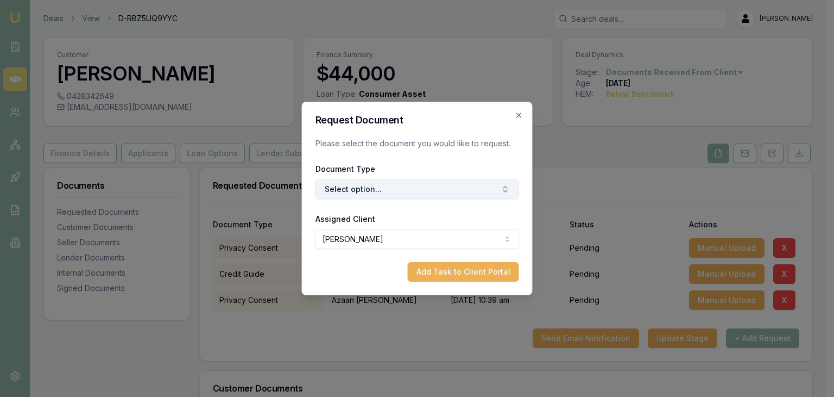
click at [393, 185] on button "Select option..." at bounding box center [418, 189] width 204 height 20
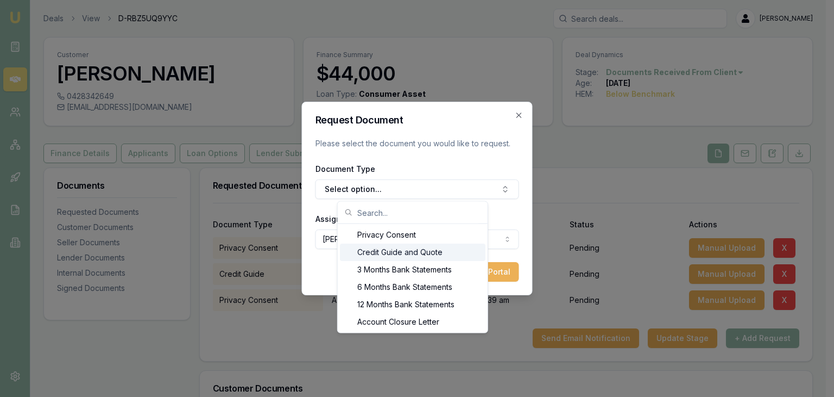
click at [369, 254] on div "Credit Guide and Quote" at bounding box center [413, 251] width 146 height 17
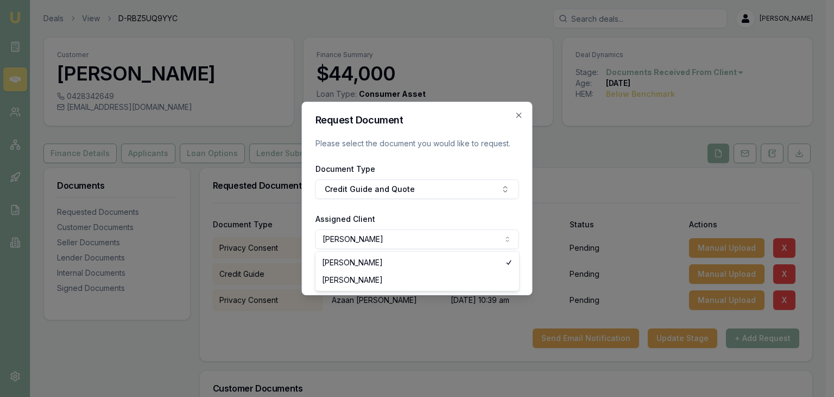
click at [367, 237] on body "Emu Broker Deals View D-RBZ5UQ9YYC Baron Ketterman Toggle Menu Customer Donna C…" at bounding box center [413, 198] width 826 height 397
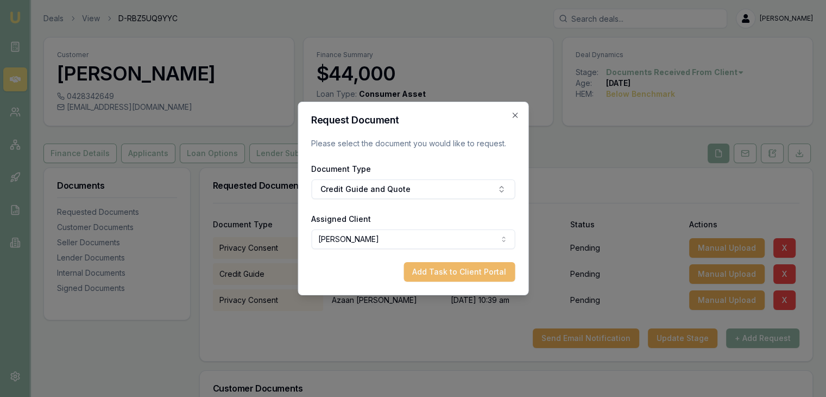
click at [452, 273] on button "Add Task to Client Portal" at bounding box center [459, 272] width 111 height 20
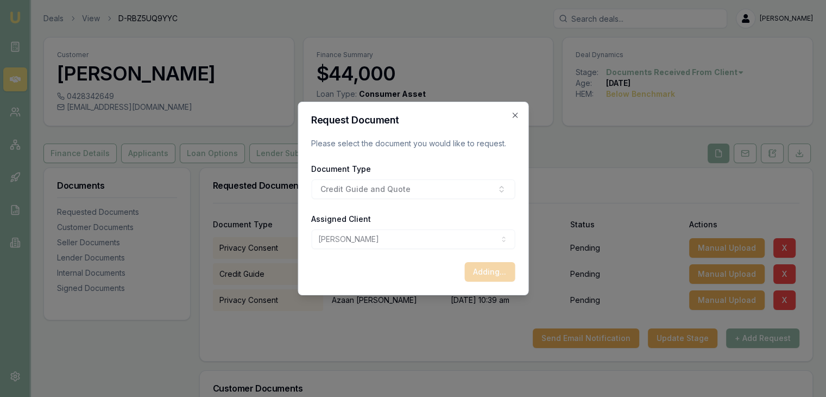
select select "U-L1U8T4XSH9"
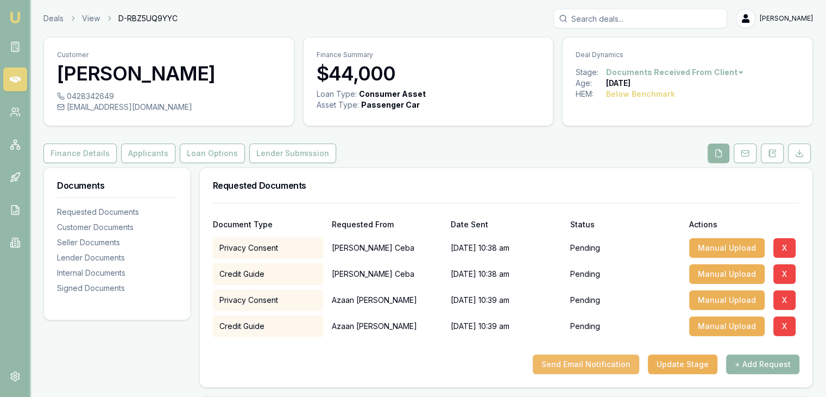
click at [580, 361] on button "Send Email Notification" at bounding box center [586, 364] width 106 height 20
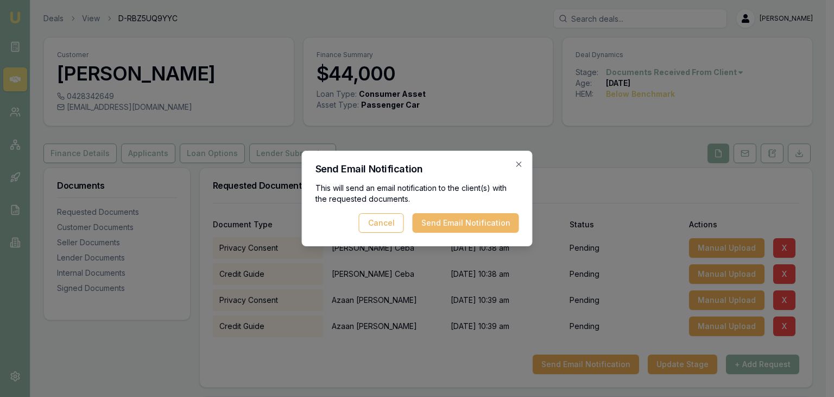
click at [448, 221] on button "Send Email Notification" at bounding box center [466, 223] width 106 height 20
